Goal: Transaction & Acquisition: Purchase product/service

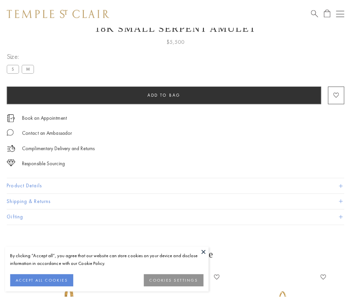
scroll to position [27, 0]
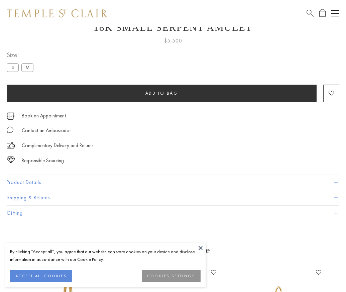
click at [162, 93] on span "Add to bag" at bounding box center [162, 93] width 33 height 6
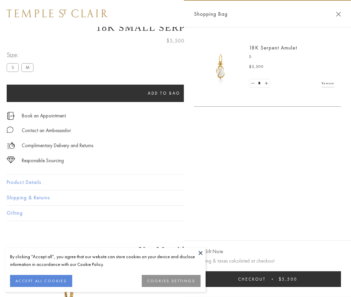
click at [269, 279] on button "Checkout $5,500" at bounding box center [267, 279] width 147 height 16
